Goal: Check status: Check status

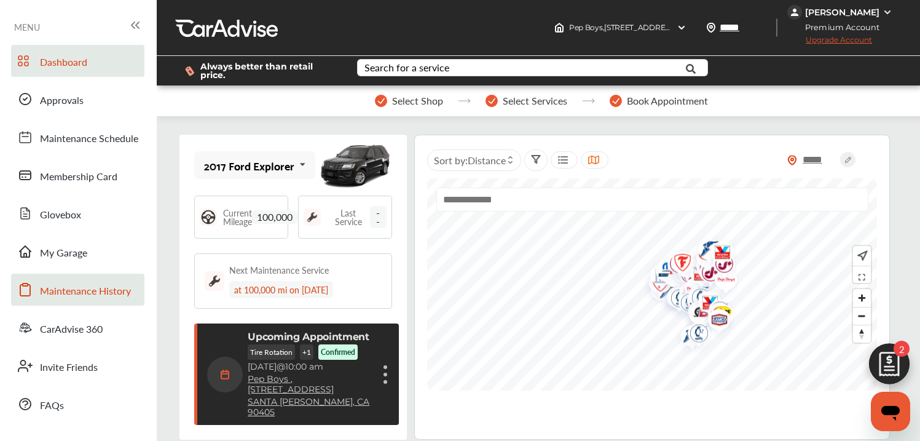
click at [85, 287] on span "Maintenance History" at bounding box center [85, 291] width 91 height 16
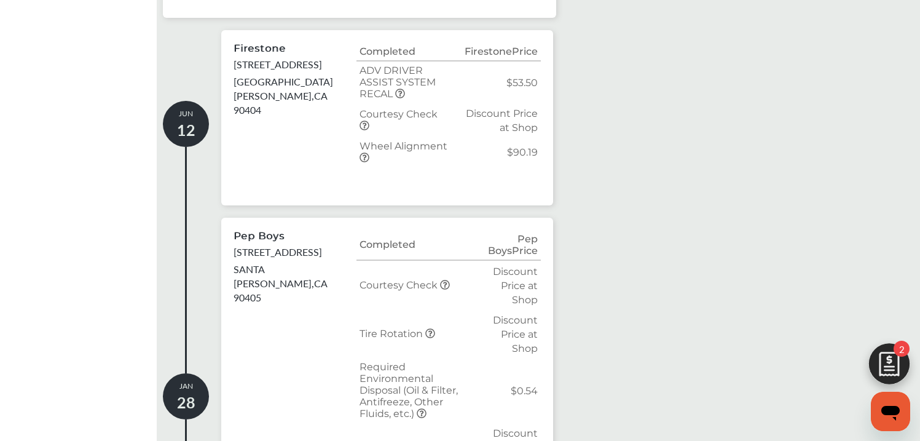
scroll to position [414, 0]
click at [405, 98] on icon at bounding box center [400, 93] width 10 height 10
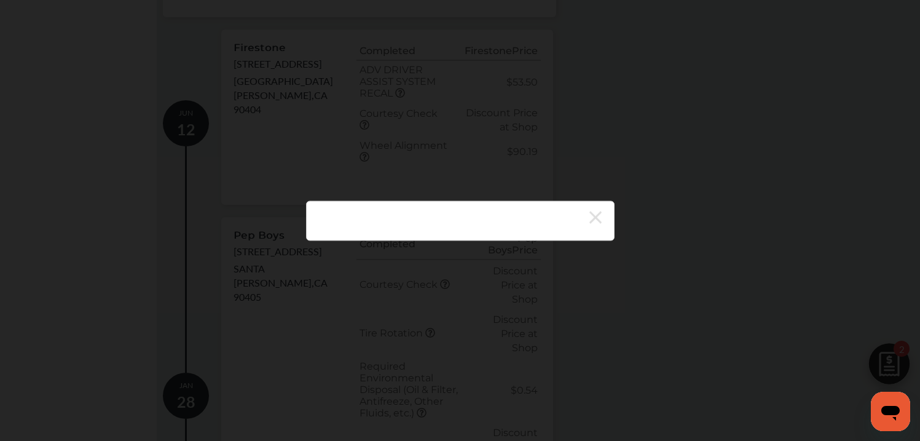
click at [596, 218] on icon at bounding box center [596, 217] width 12 height 20
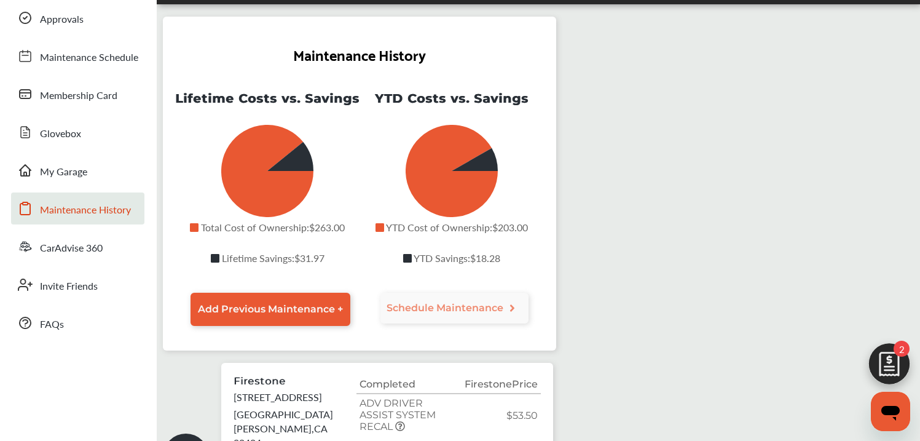
scroll to position [373, 0]
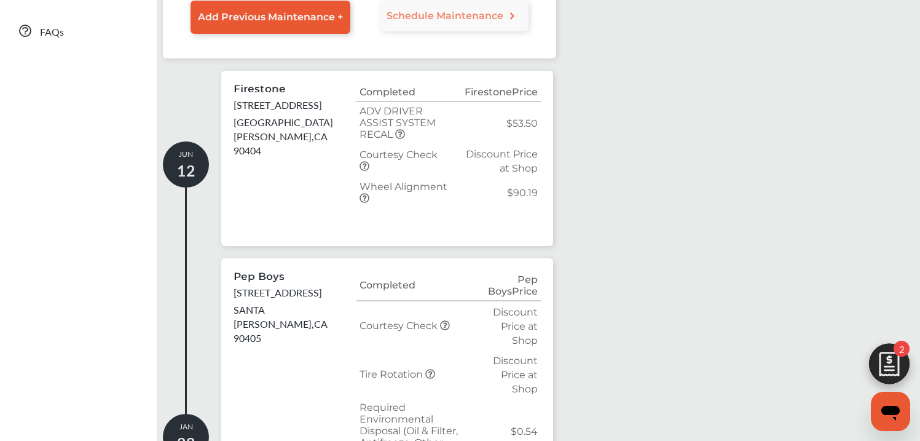
click at [405, 139] on icon at bounding box center [400, 134] width 10 height 10
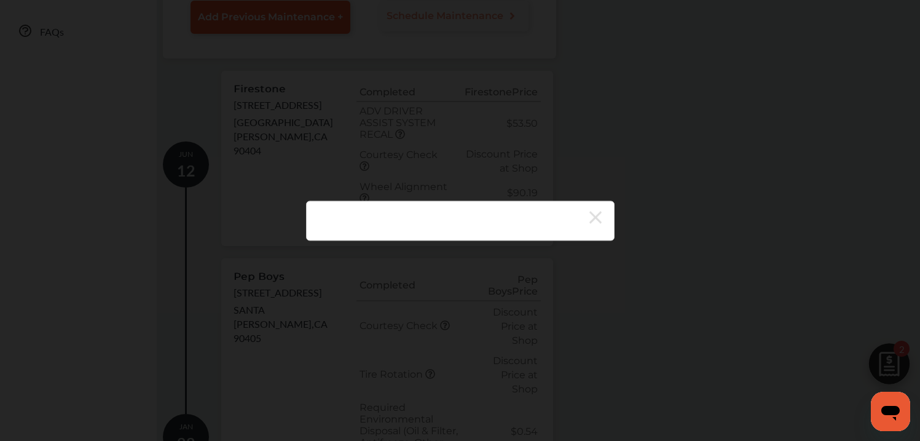
click at [598, 216] on icon at bounding box center [596, 217] width 12 height 20
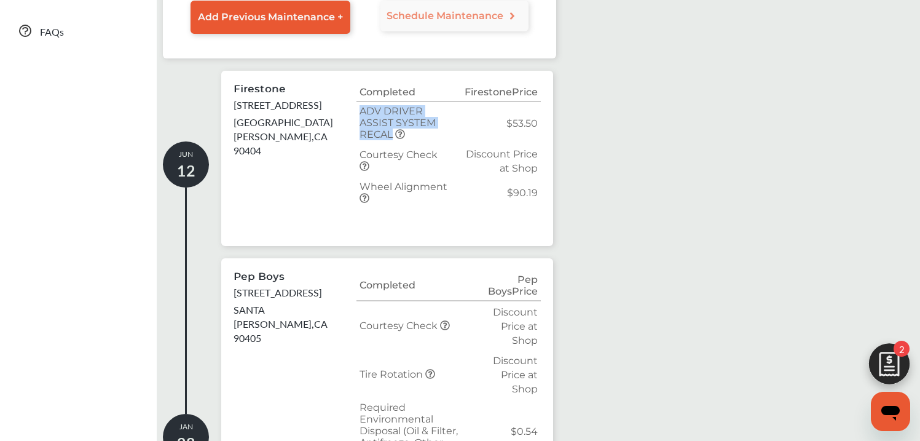
drag, startPoint x: 361, startPoint y: 159, endPoint x: 398, endPoint y: 192, distance: 50.1
click at [398, 140] on span "ADV DRIVER ASSIST SYSTEM RECAL" at bounding box center [398, 122] width 76 height 35
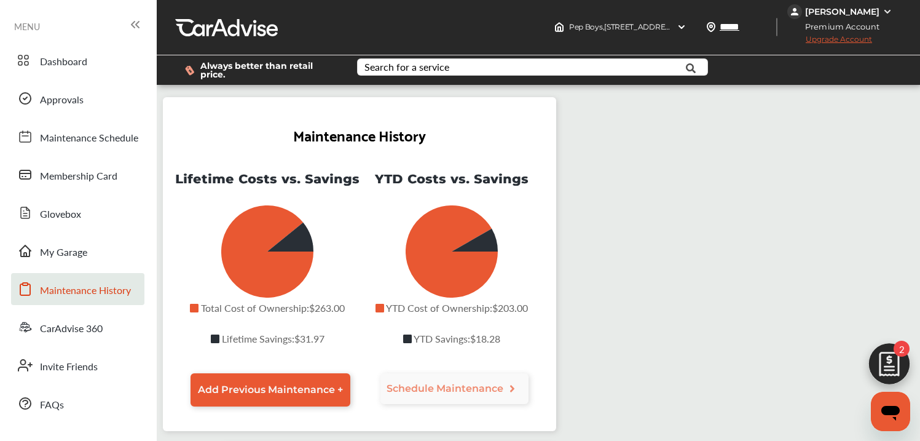
scroll to position [0, 0]
